Goal: Information Seeking & Learning: Learn about a topic

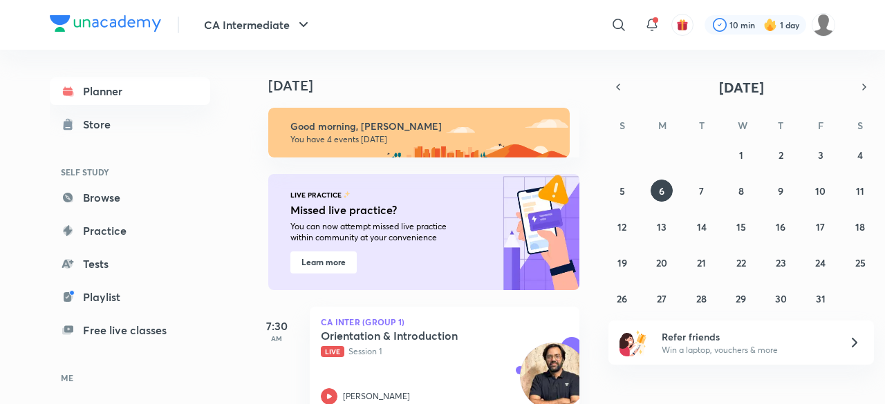
scroll to position [239, 0]
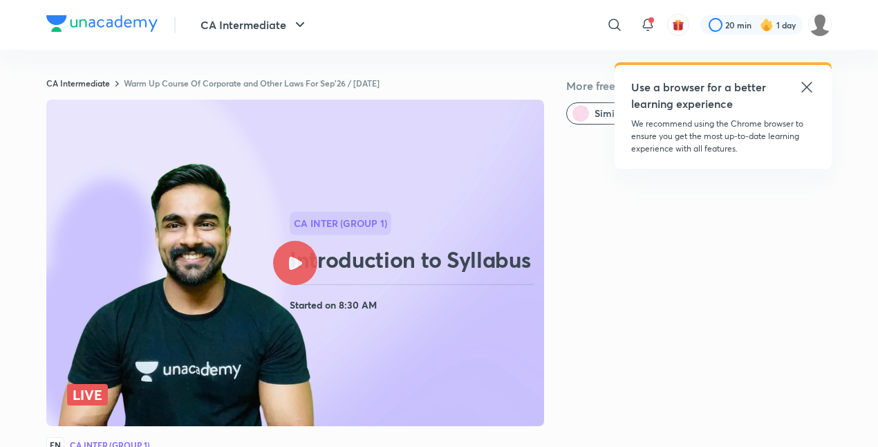
click at [138, 23] on img at bounding box center [101, 23] width 111 height 17
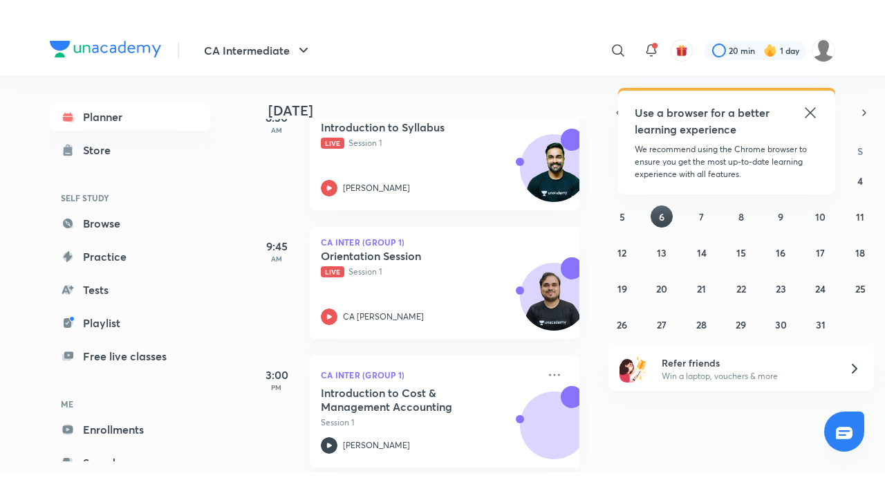
scroll to position [364, 0]
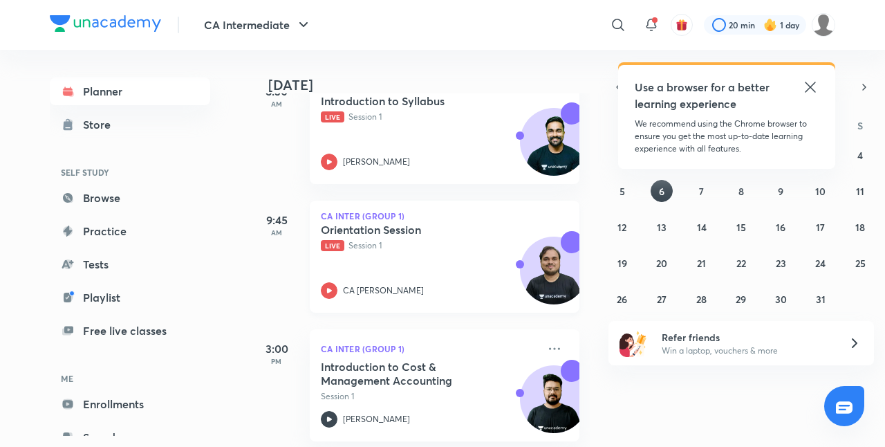
click at [330, 280] on div "Orientation Session Live Session 1 CA [PERSON_NAME]" at bounding box center [429, 261] width 217 height 76
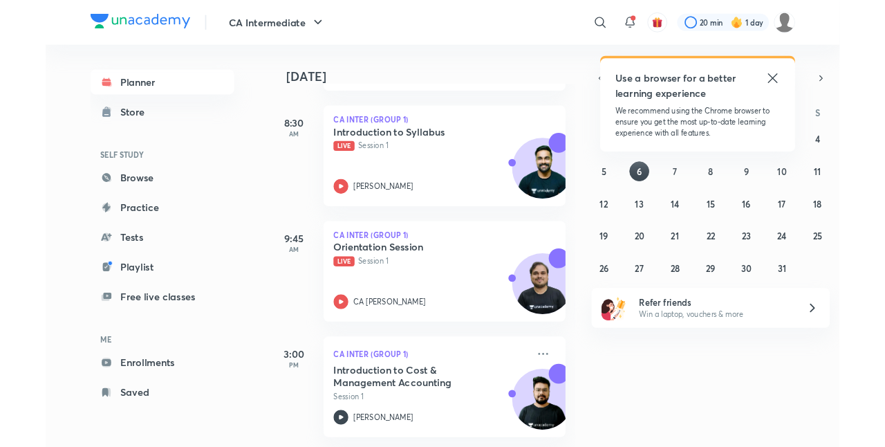
scroll to position [328, 0]
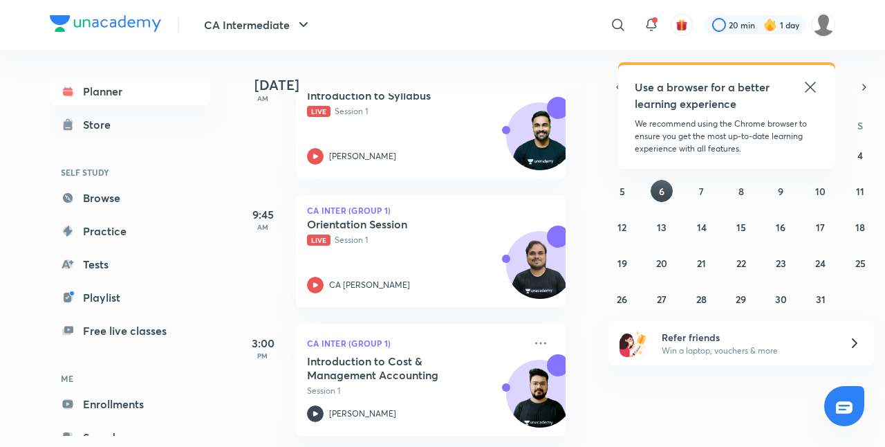
scroll to position [380, 0]
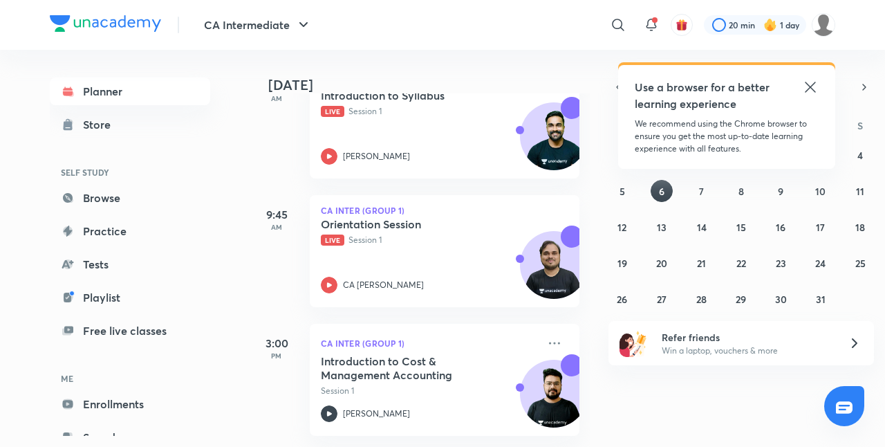
click at [809, 82] on icon at bounding box center [810, 87] width 17 height 17
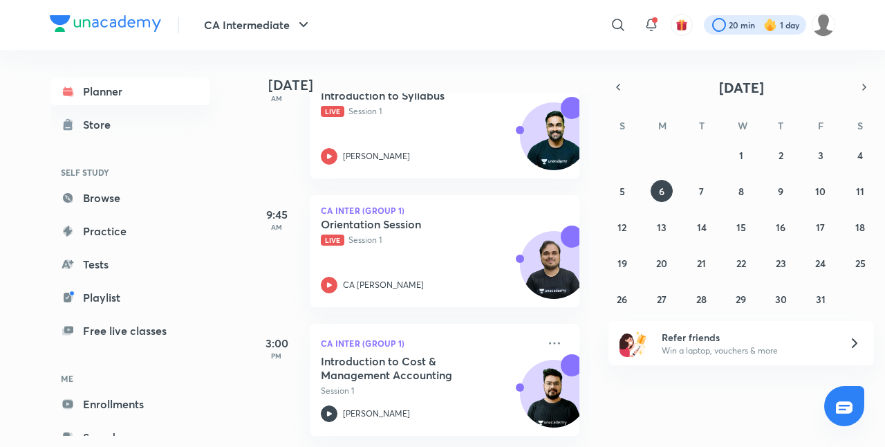
click at [781, 30] on div at bounding box center [755, 24] width 102 height 19
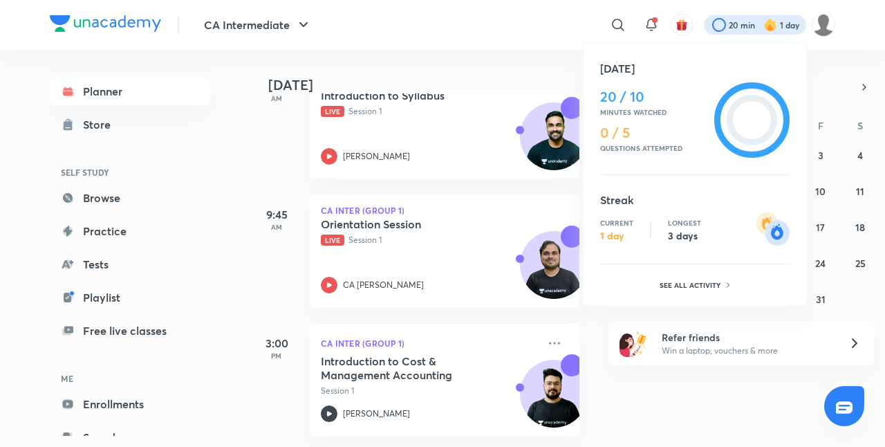
drag, startPoint x: 556, startPoint y: 48, endPoint x: 679, endPoint y: 27, distance: 124.9
click at [679, 27] on div at bounding box center [442, 223] width 885 height 447
